Goal: Task Accomplishment & Management: Complete application form

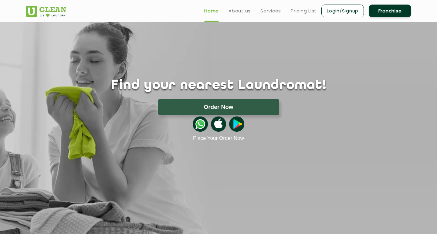
click at [395, 8] on link "Franchise" at bounding box center [390, 11] width 42 height 13
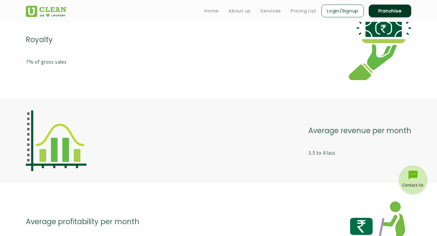
scroll to position [1255, 0]
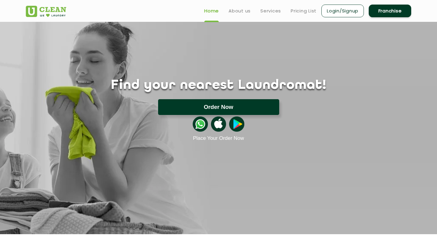
click at [221, 107] on button "Order Now" at bounding box center [218, 107] width 121 height 16
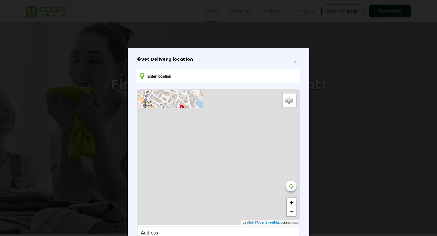
type input "Ground Floor, PLATINA TOWER, Mehrauli-Gurgaon Rd, A Block, DLF Phase 1, Gurugra…"
click at [297, 58] on span "×" at bounding box center [295, 61] width 4 height 7
